Goal: Transaction & Acquisition: Obtain resource

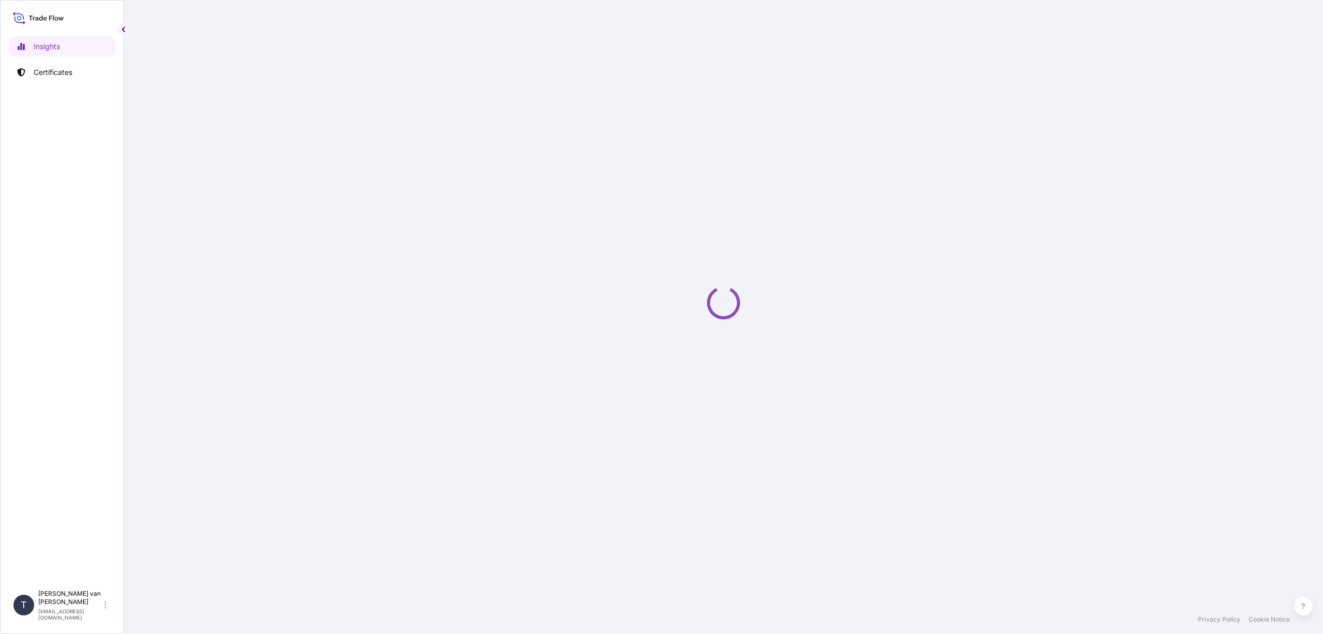
select select "2025"
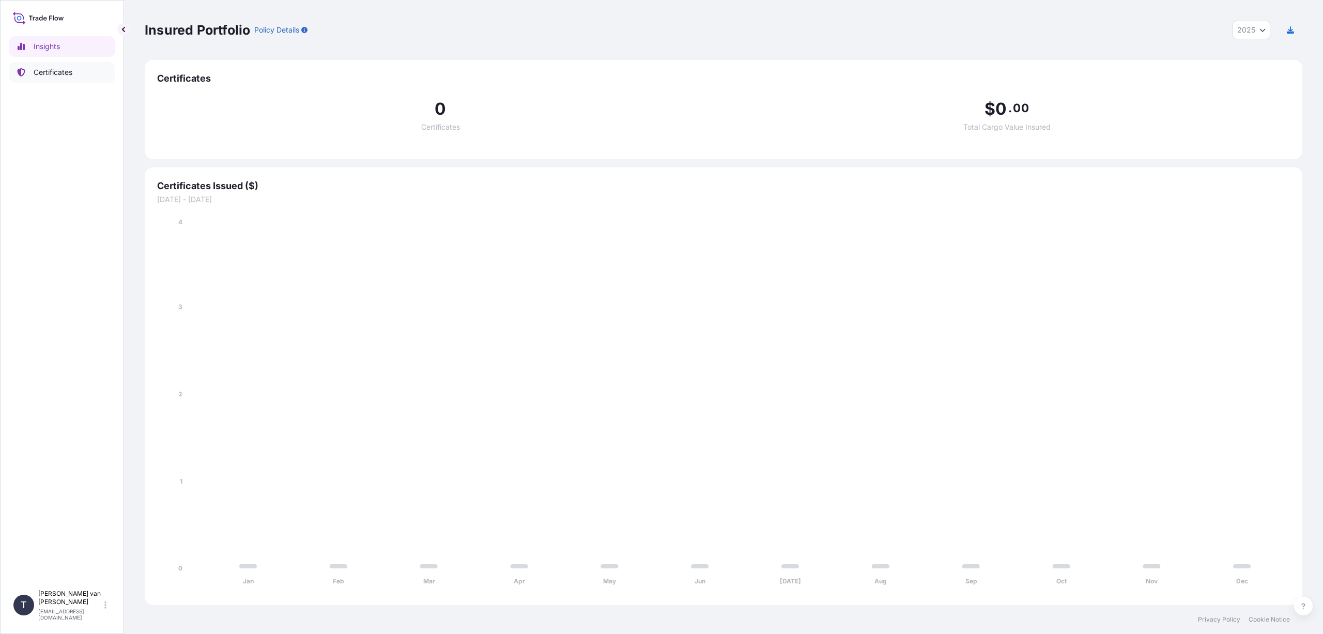
click at [29, 75] on link "Certificates" at bounding box center [62, 72] width 106 height 21
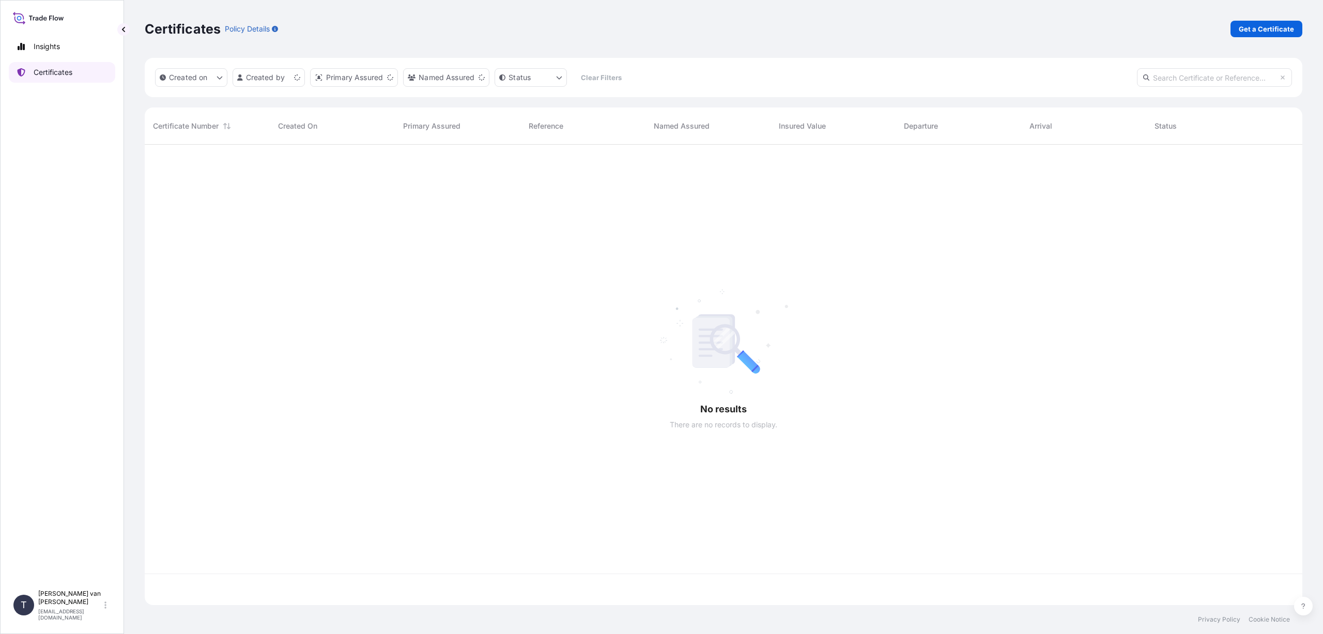
scroll to position [458, 1150]
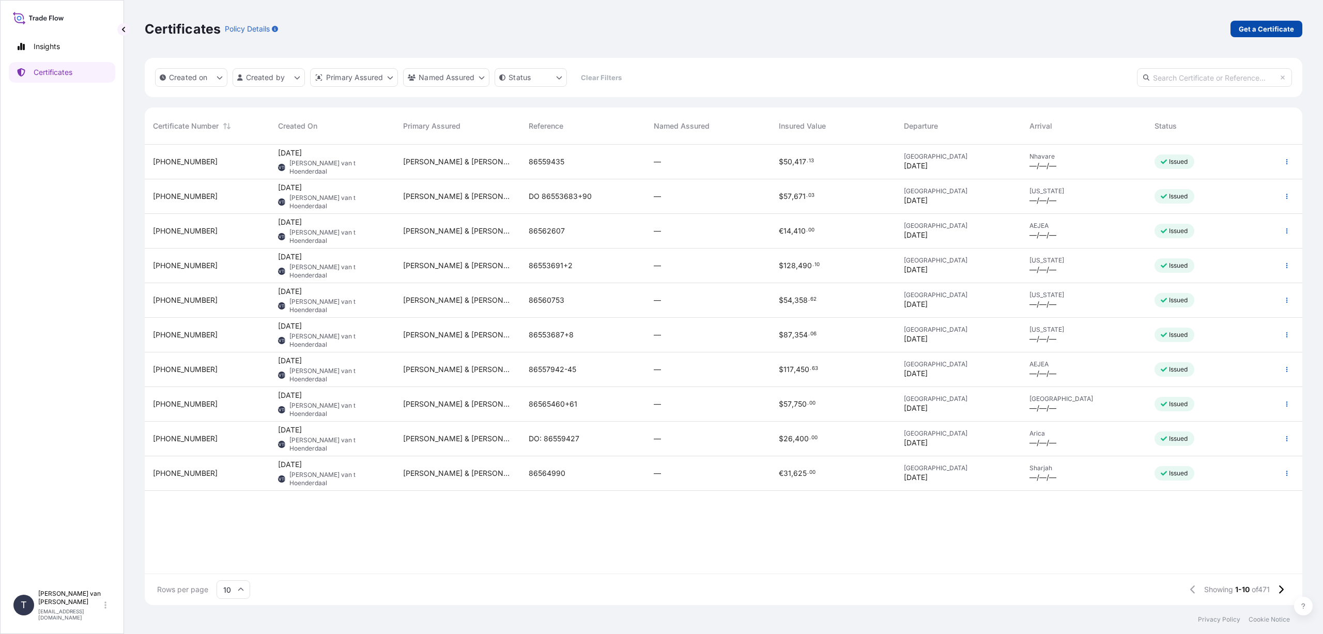
click at [1253, 27] on p "Get a Certificate" at bounding box center [1265, 29] width 55 height 10
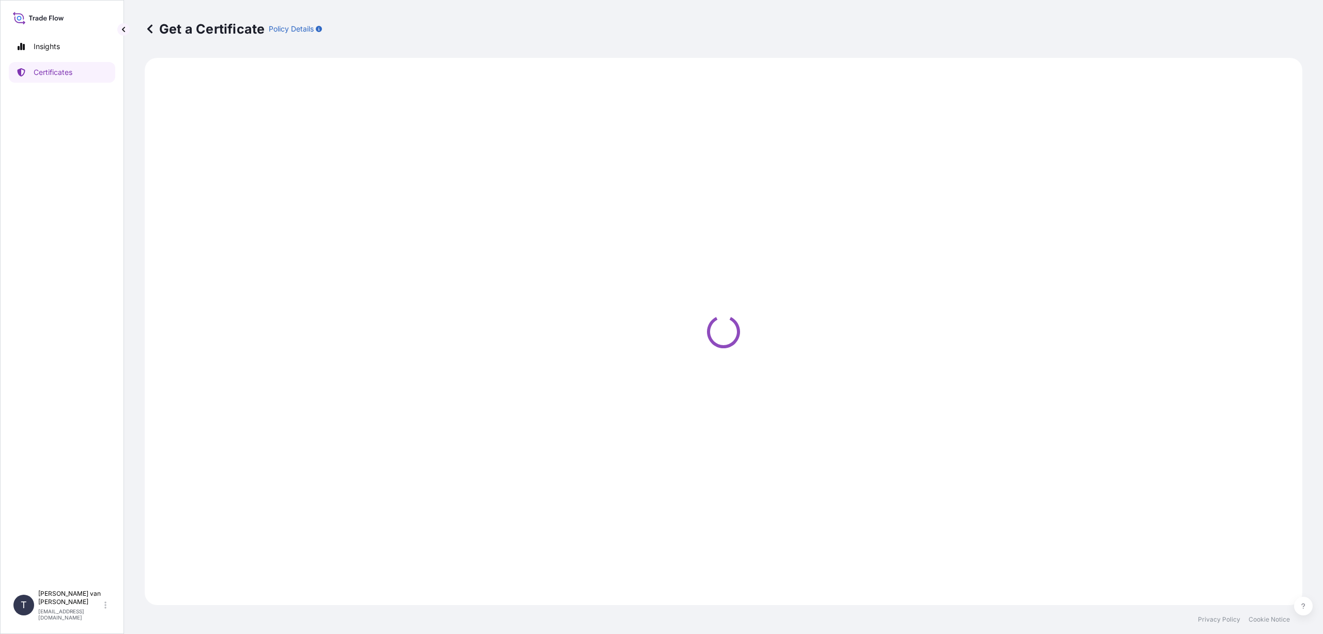
select select "Sea"
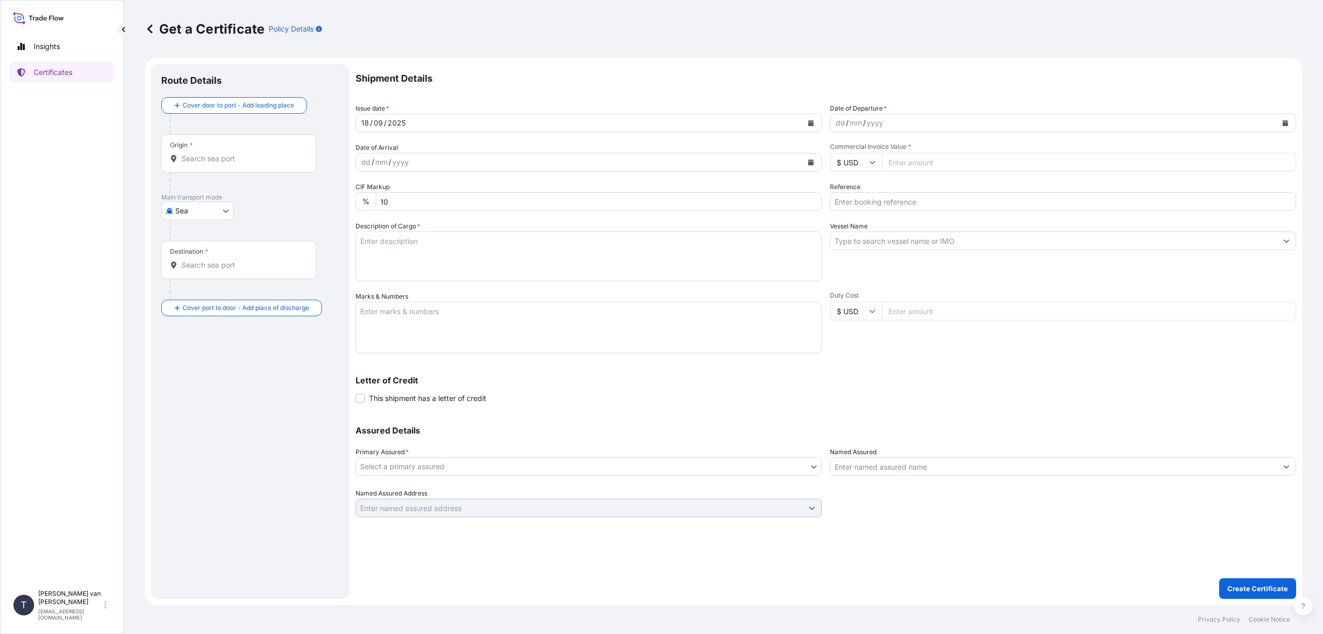
click at [201, 160] on input "Origin *" at bounding box center [242, 158] width 122 height 10
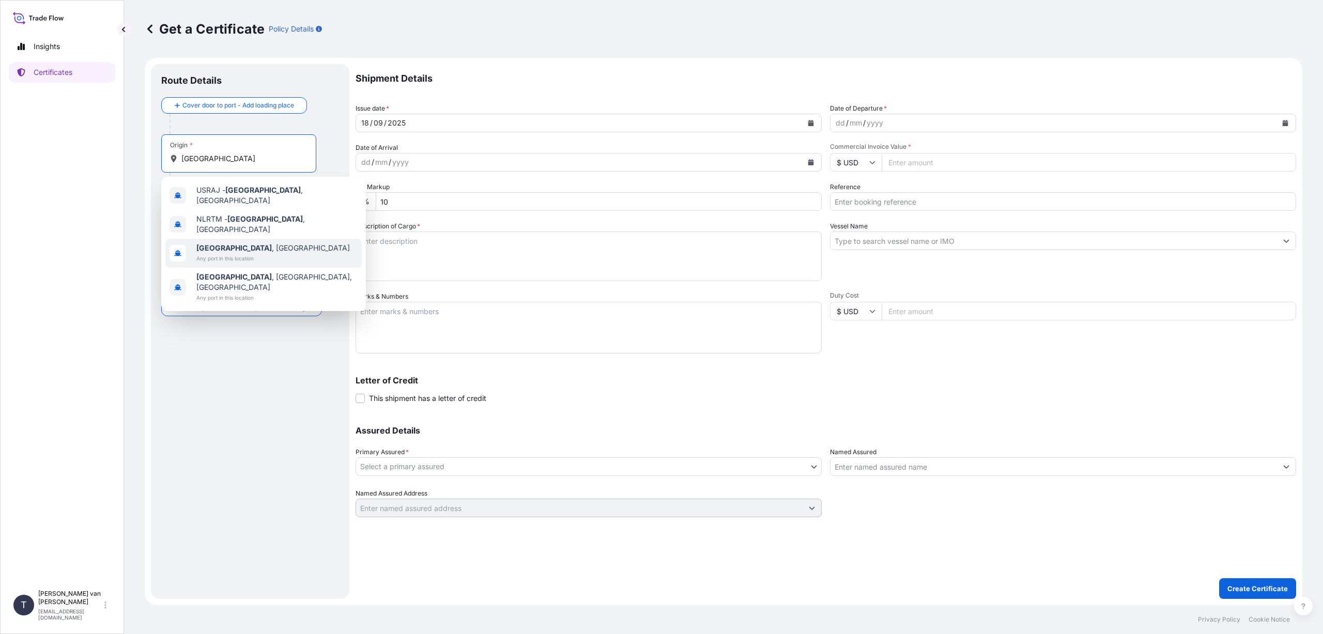
click at [280, 220] on span "NLRTM - Rotterdam , Netherlands" at bounding box center [276, 224] width 161 height 21
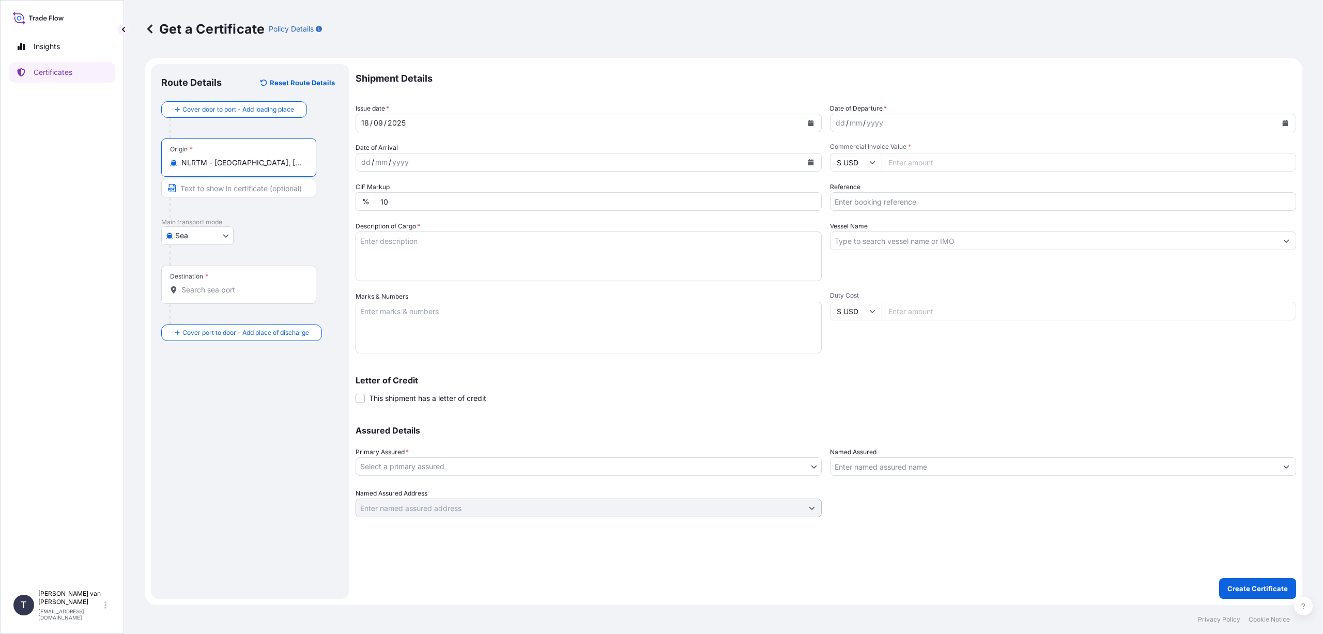
type input "NLRTM - Rotterdam, Netherlands"
click at [203, 291] on input "Destination *" at bounding box center [242, 290] width 122 height 10
click at [267, 323] on span "Port Klang, Selangor, Malaysia" at bounding box center [276, 326] width 161 height 21
type input "Port Klang, Selangor, Malaysia"
click at [810, 125] on icon "Calendar" at bounding box center [811, 123] width 6 height 6
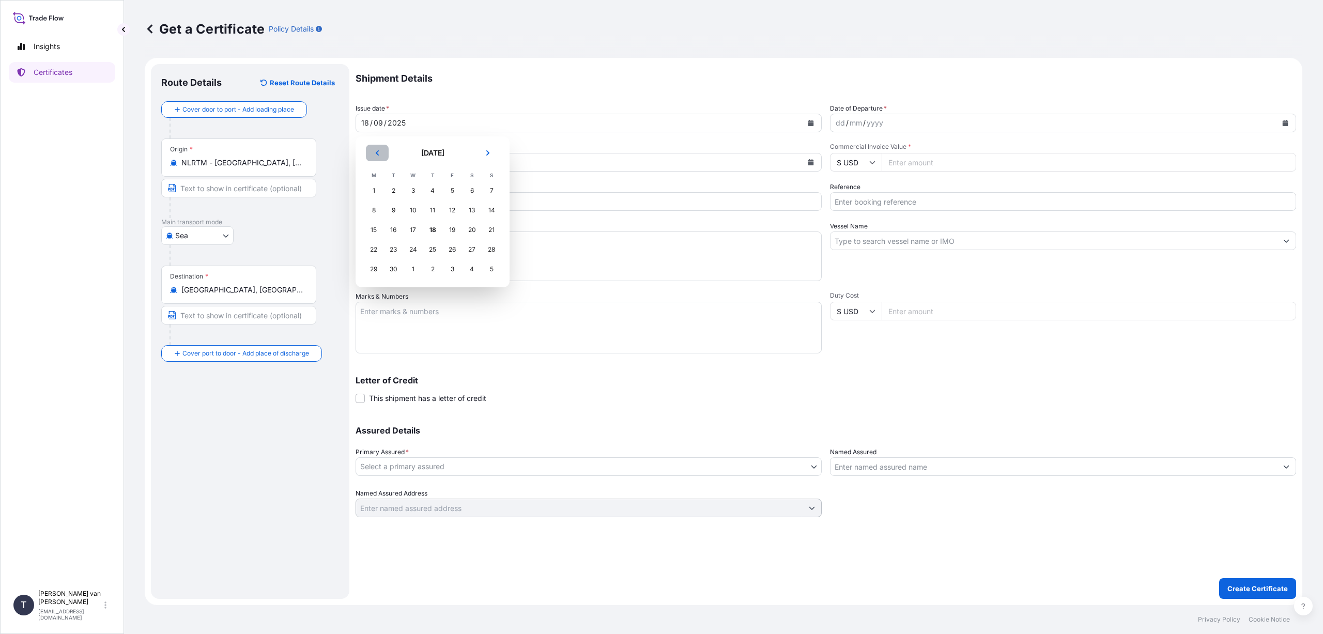
click at [374, 153] on button "Previous" at bounding box center [377, 153] width 23 height 17
click at [469, 266] on div "30" at bounding box center [471, 269] width 19 height 19
click at [1281, 124] on button "Calendar" at bounding box center [1285, 123] width 17 height 17
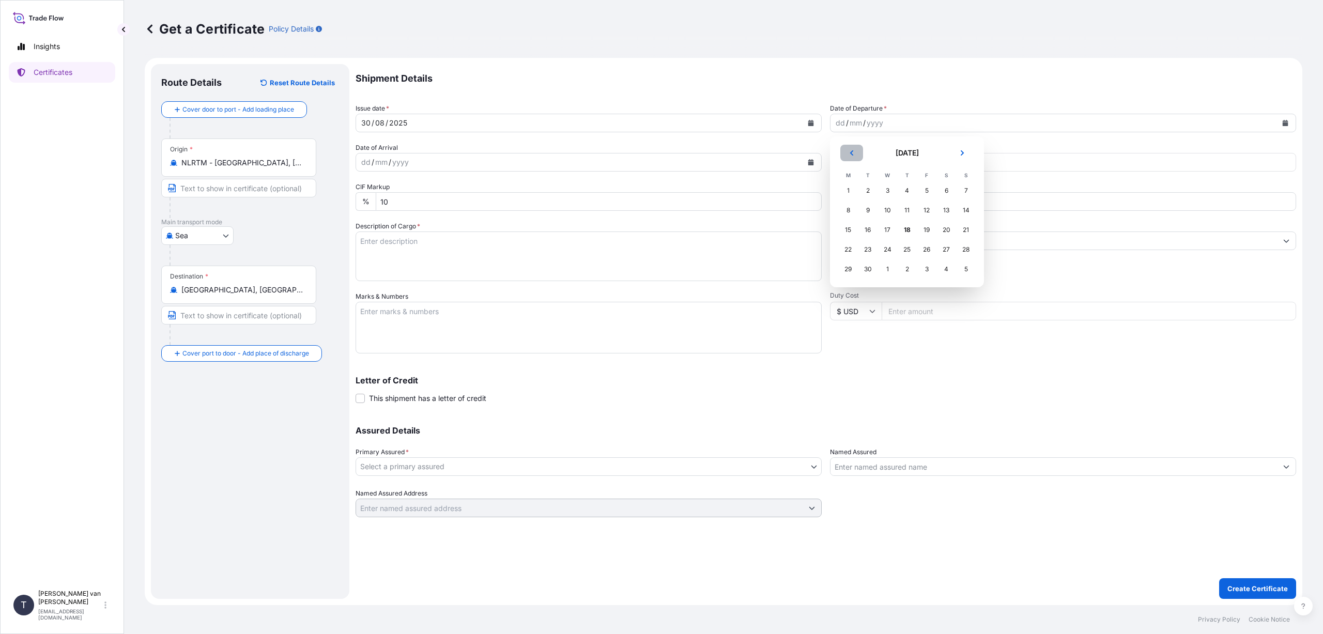
click at [850, 153] on icon "Previous" at bounding box center [851, 152] width 3 height 5
click at [944, 268] on div "30" at bounding box center [946, 269] width 19 height 19
click at [897, 160] on input "Commercial Invoice Value *" at bounding box center [1088, 162] width 414 height 19
type input "31250"
click at [895, 200] on input "Reference" at bounding box center [1063, 201] width 466 height 19
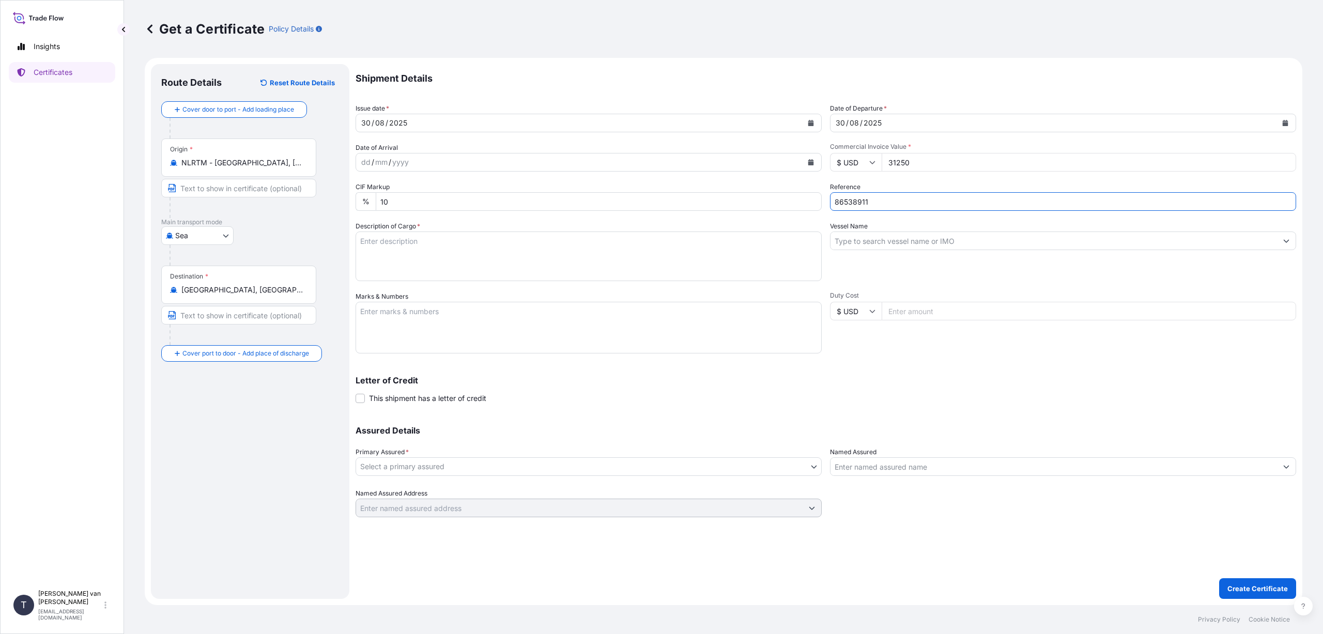
type input "86538911"
click at [856, 242] on input "Vessel Name" at bounding box center [1053, 240] width 446 height 19
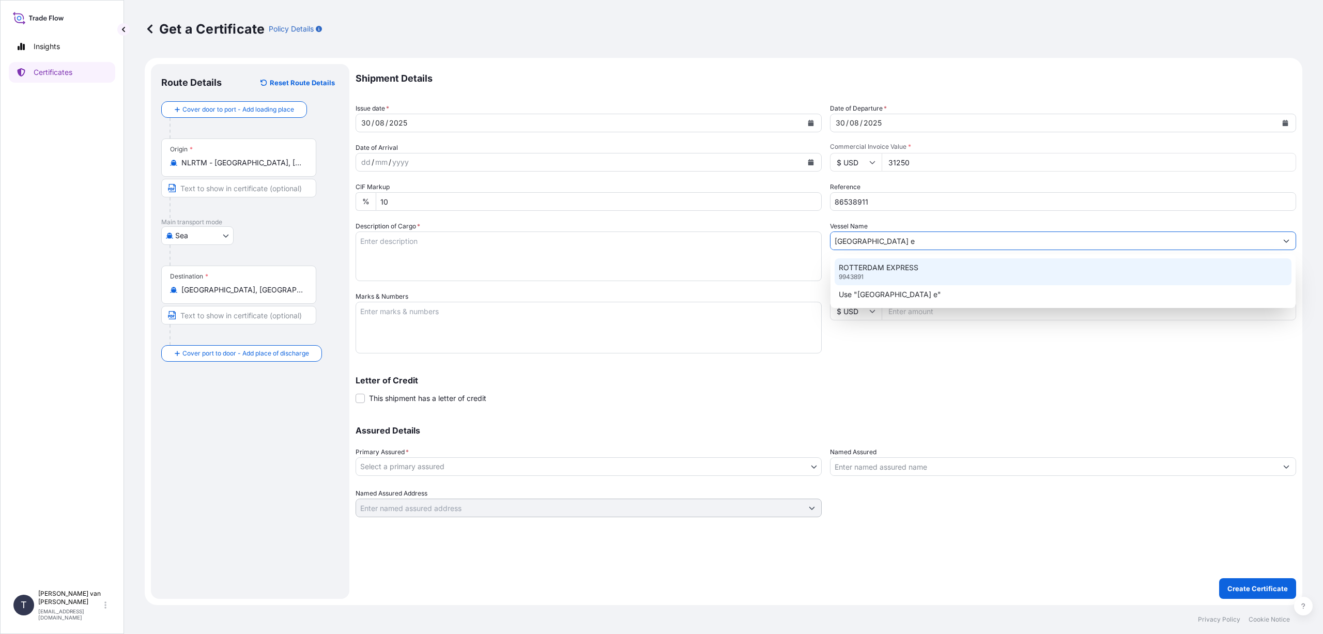
click at [885, 266] on p "ROTTERDAM EXPRESS" at bounding box center [879, 267] width 80 height 10
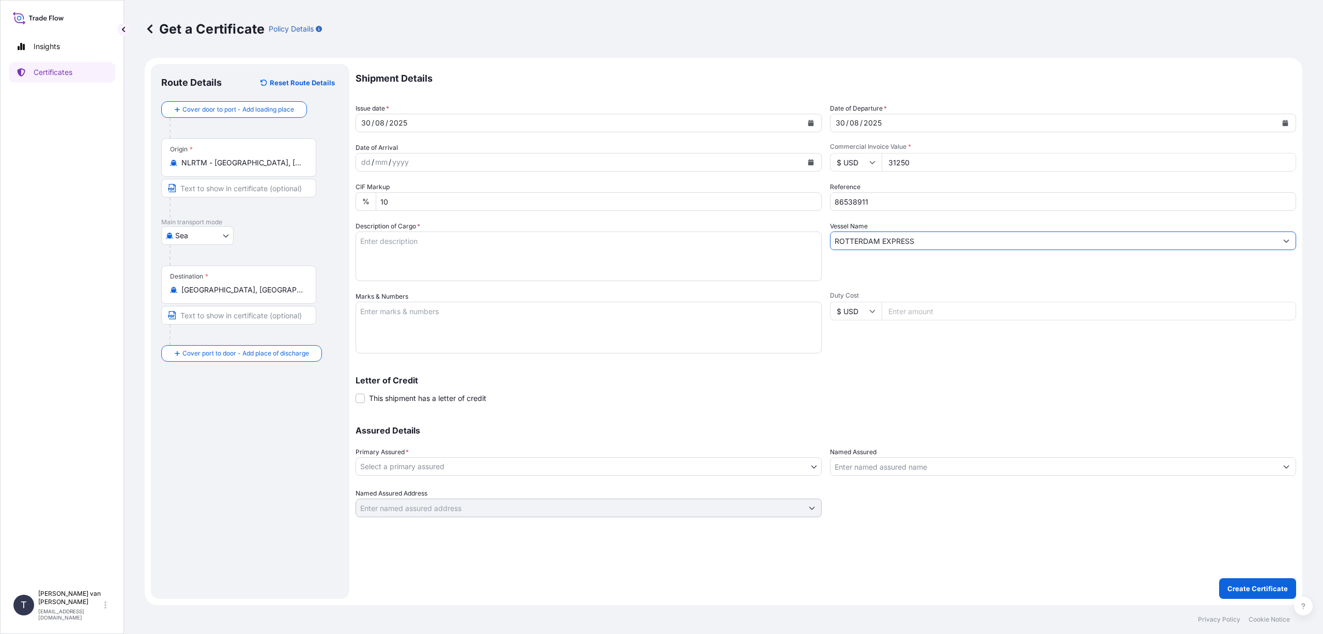
type input "ROTTERDAM EXPRESS"
click at [374, 242] on textarea "Description of Cargo *" at bounding box center [588, 256] width 466 height 50
click at [436, 251] on textarea "1x 40ft container, containing: 1000 bags x 25 kg BNatter-Up K" at bounding box center [588, 256] width 466 height 50
click at [473, 253] on textarea "1x 40ft container, containing: 1000 bags x 25 kg Batter-Up K" at bounding box center [588, 256] width 466 height 50
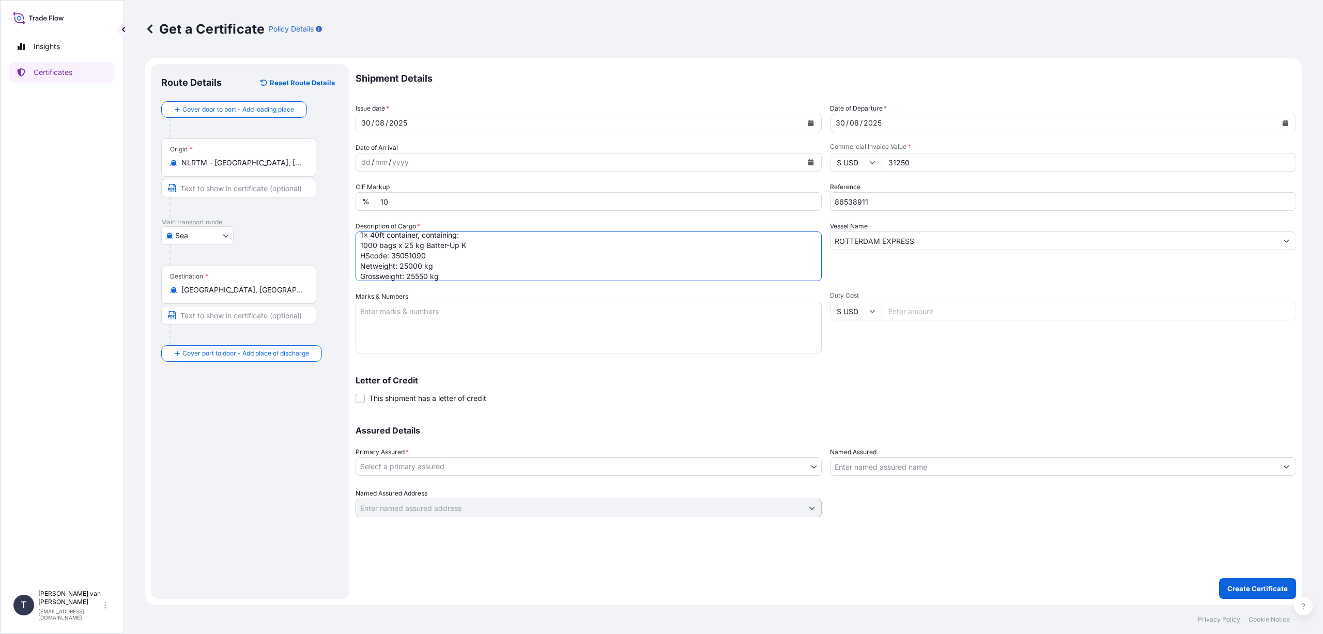
type textarea "1x 40ft container, containing: 1000 bags x 25 kg Batter-Up K HScode: 35051090 N…"
click at [383, 317] on textarea "Marks & Numbers" at bounding box center [588, 328] width 466 height 52
click at [453, 351] on textarea "HLBU2408594 - seal 00101545 DO: 86538911 SO: 2570195 PO: 4500489210 BMSL / MA3B…" at bounding box center [588, 328] width 466 height 52
click at [471, 348] on textarea "HLBU2408594 - seal 00101545 DO: 86538911 SO: 2570195 PO: 4500489210 BMSL / MA3B…" at bounding box center [588, 328] width 466 height 52
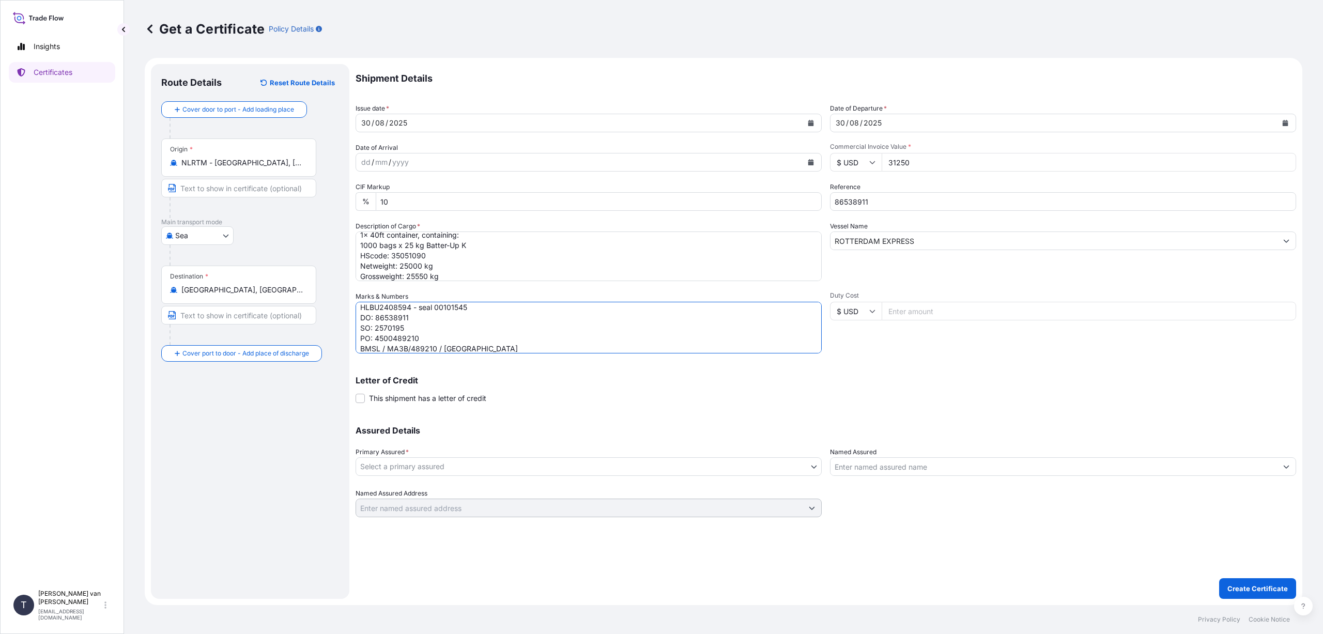
type textarea "HLBU2408594 - seal 00101545 DO: 86538911 SO: 2570195 PO: 4500489210 BMSL / MA3B…"
click at [448, 460] on body "Insights Certificates T Tim van t Hoenderdaal logistics@tmalogistics.nl Get a C…" at bounding box center [661, 317] width 1323 height 634
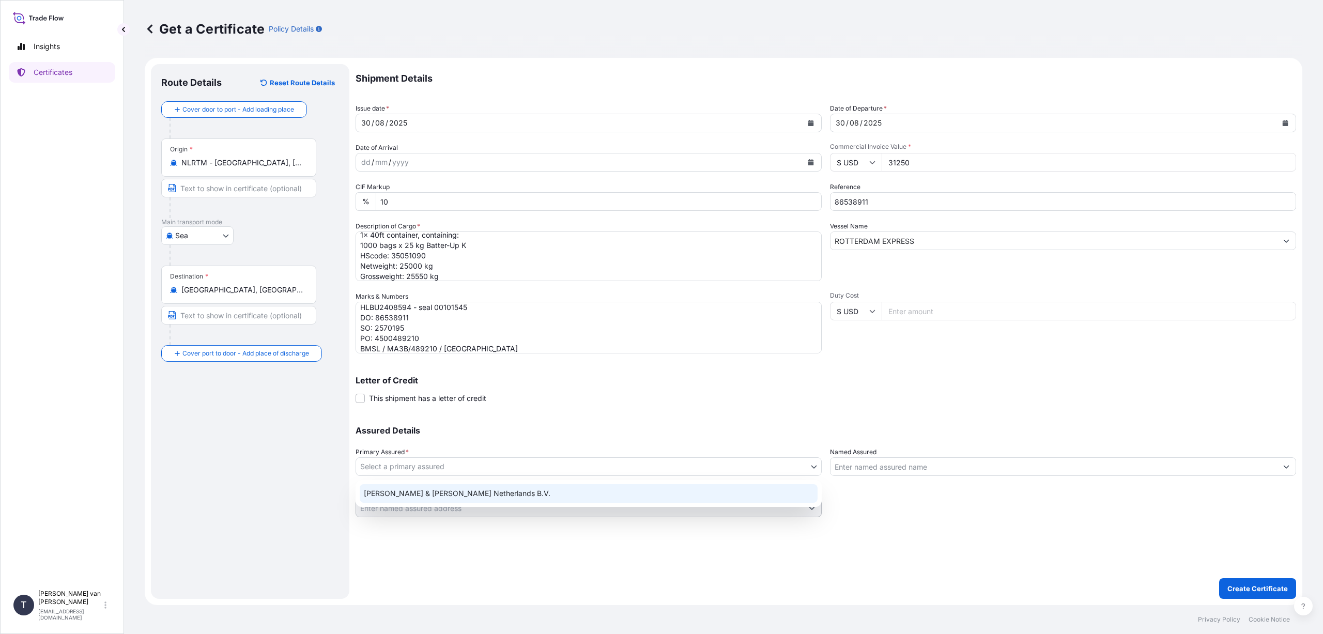
click at [444, 493] on div "Tate & Lyle Netherlands B.V." at bounding box center [589, 493] width 458 height 19
select select "31666"
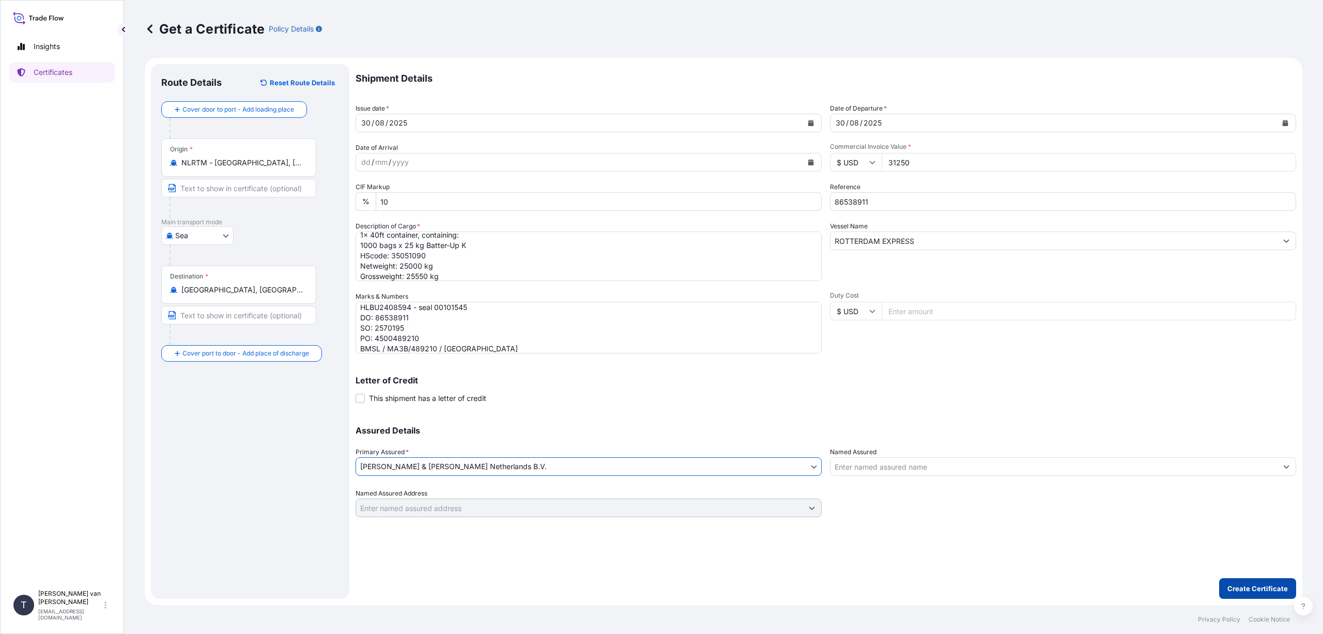
click at [1258, 592] on p "Create Certificate" at bounding box center [1257, 588] width 60 height 10
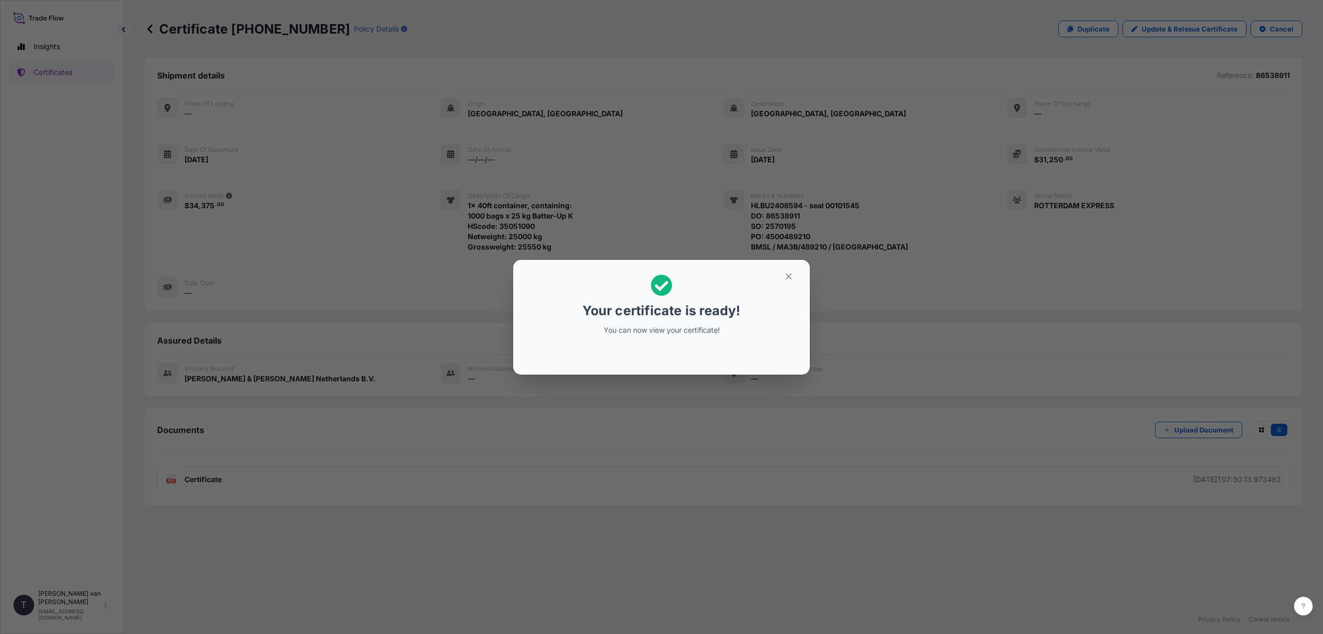
click at [673, 335] on p "You can now view your certificate!" at bounding box center [661, 330] width 159 height 10
click at [787, 276] on icon "button" at bounding box center [788, 276] width 9 height 9
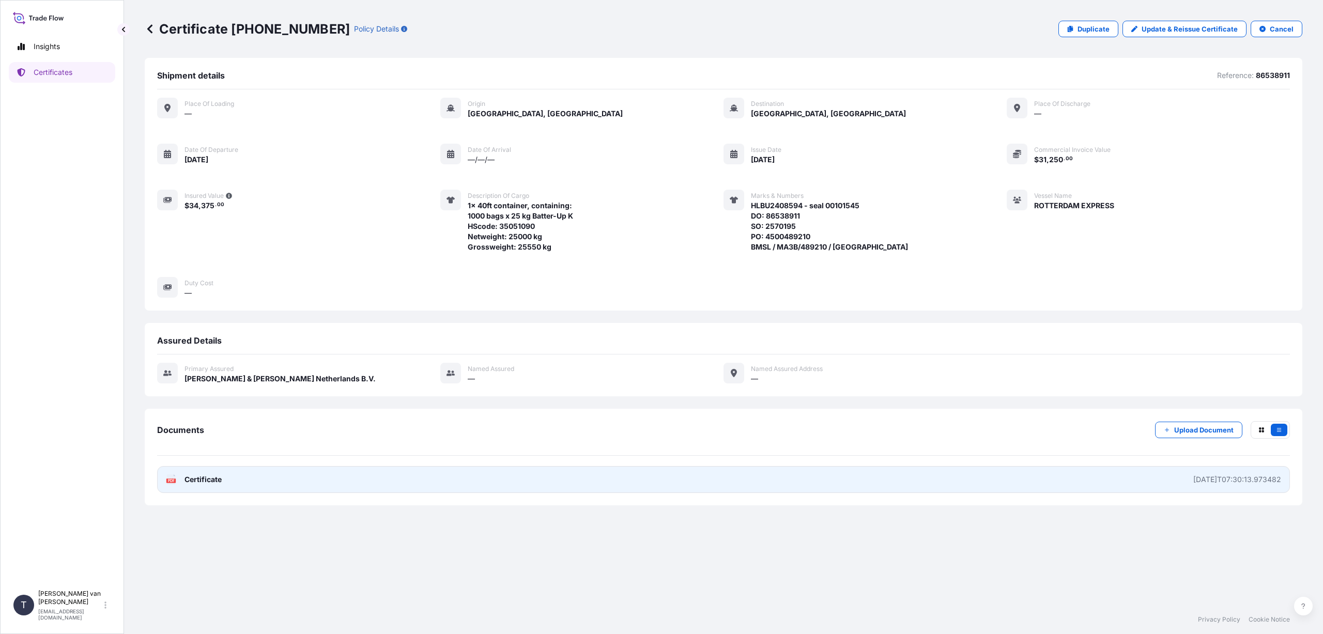
click at [264, 483] on link "PDF Certificate 2025-09-18T07:30:13.973482" at bounding box center [723, 479] width 1133 height 27
